Goal: Information Seeking & Learning: Check status

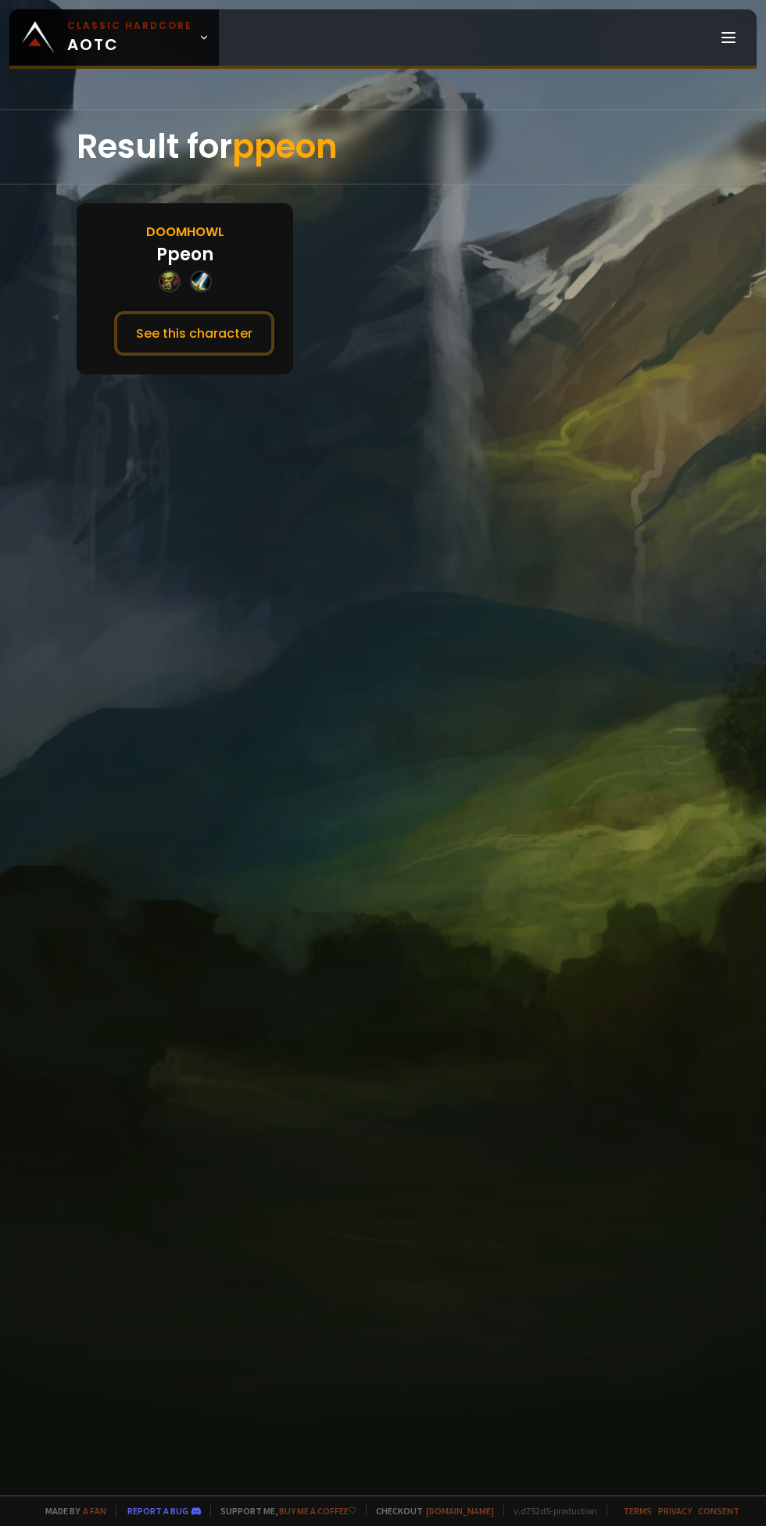
click at [220, 311] on button "See this character" at bounding box center [194, 333] width 160 height 45
